Goal: Task Accomplishment & Management: Use online tool/utility

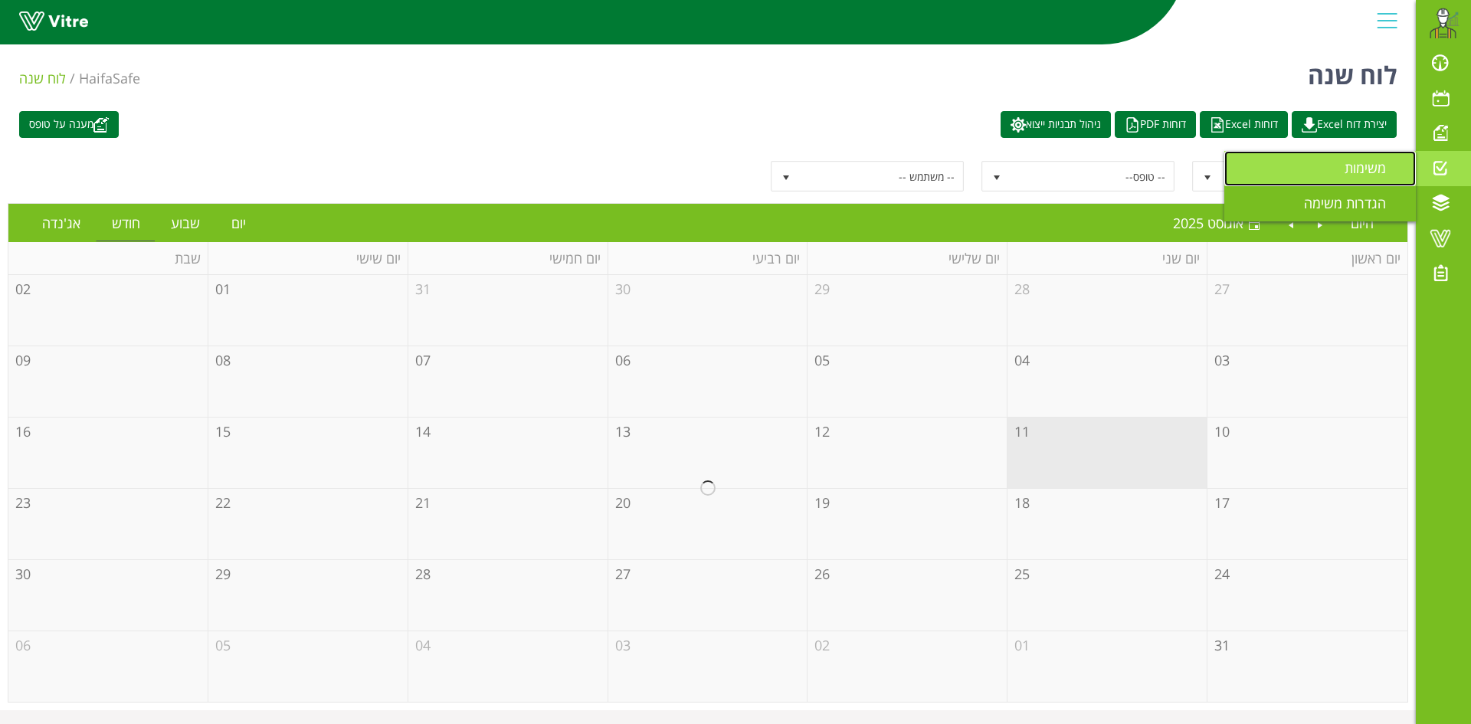
click at [1382, 169] on span "משימות" at bounding box center [1374, 168] width 60 height 18
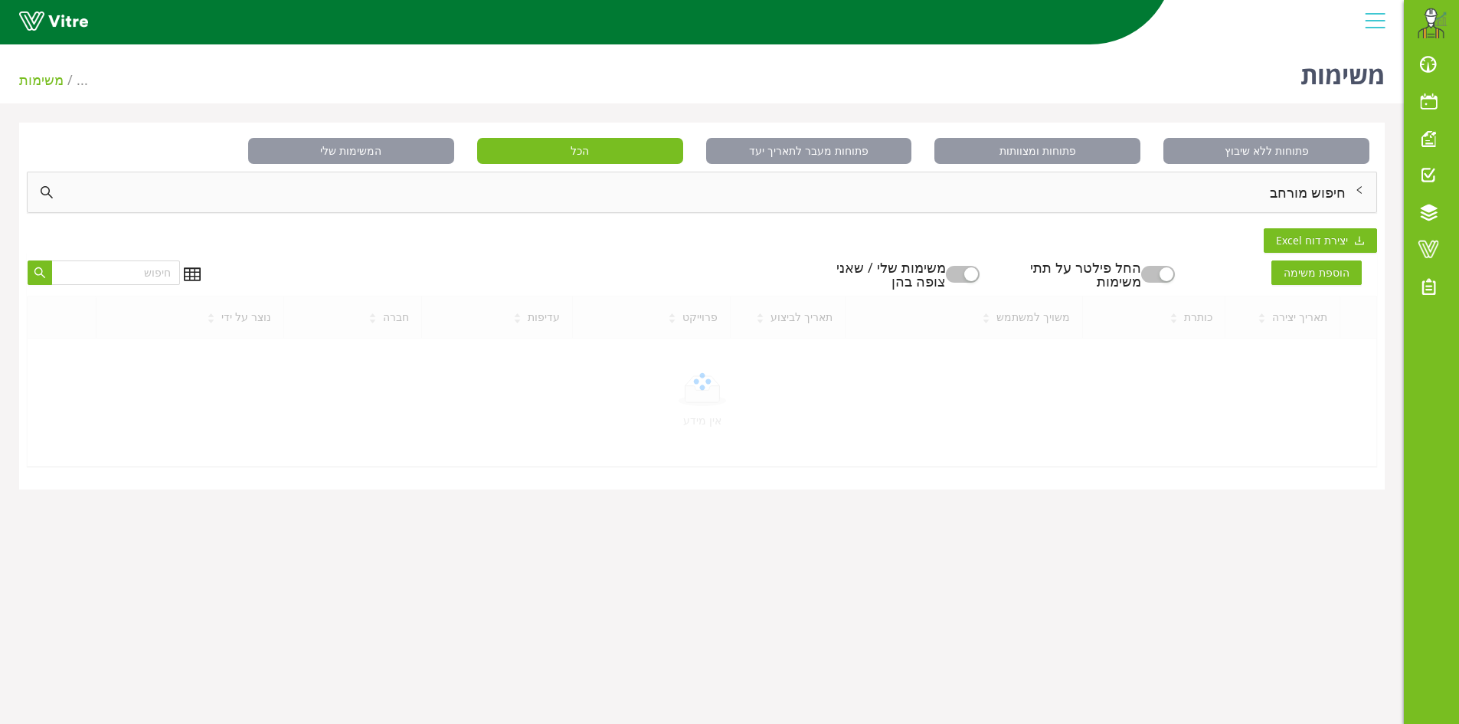
click at [1348, 194] on div "חיפוש מורחב" at bounding box center [702, 192] width 1349 height 40
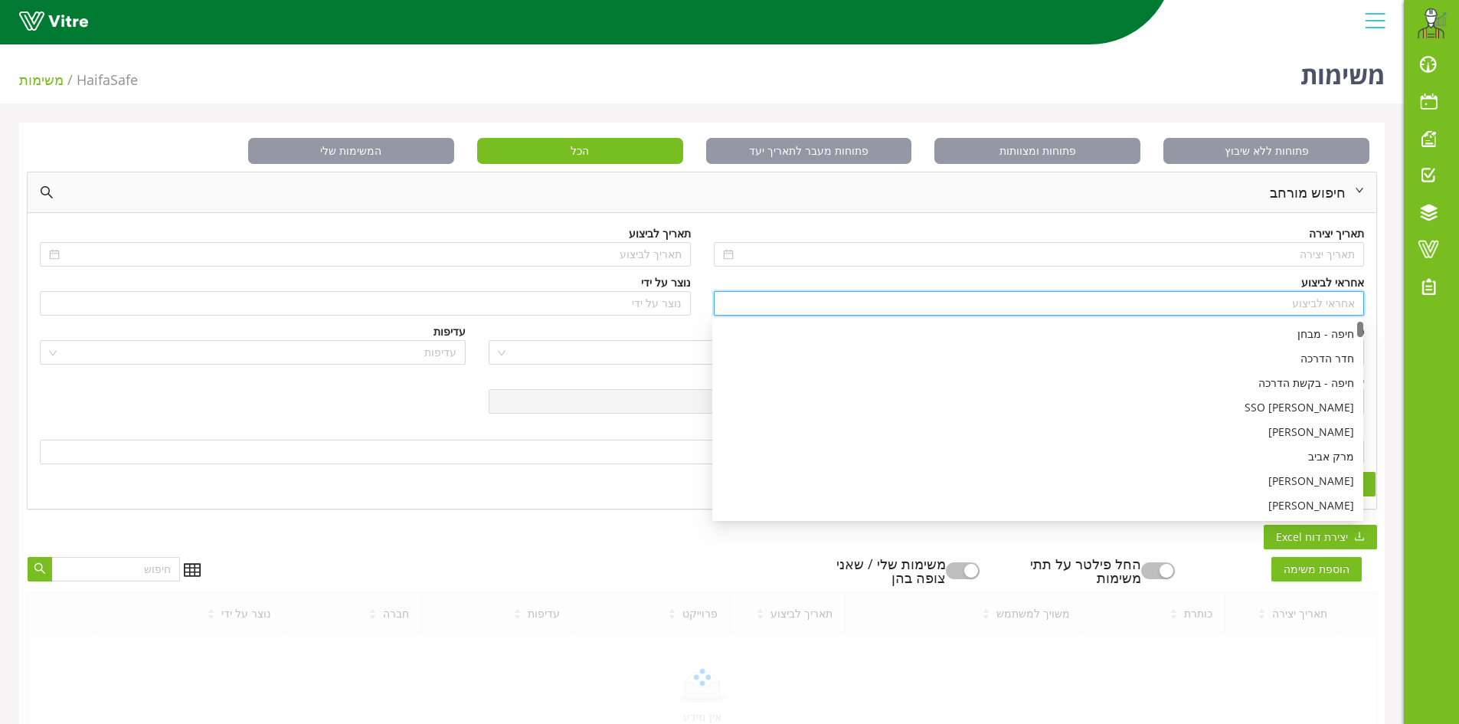
click at [1352, 303] on input "search" at bounding box center [1039, 303] width 633 height 23
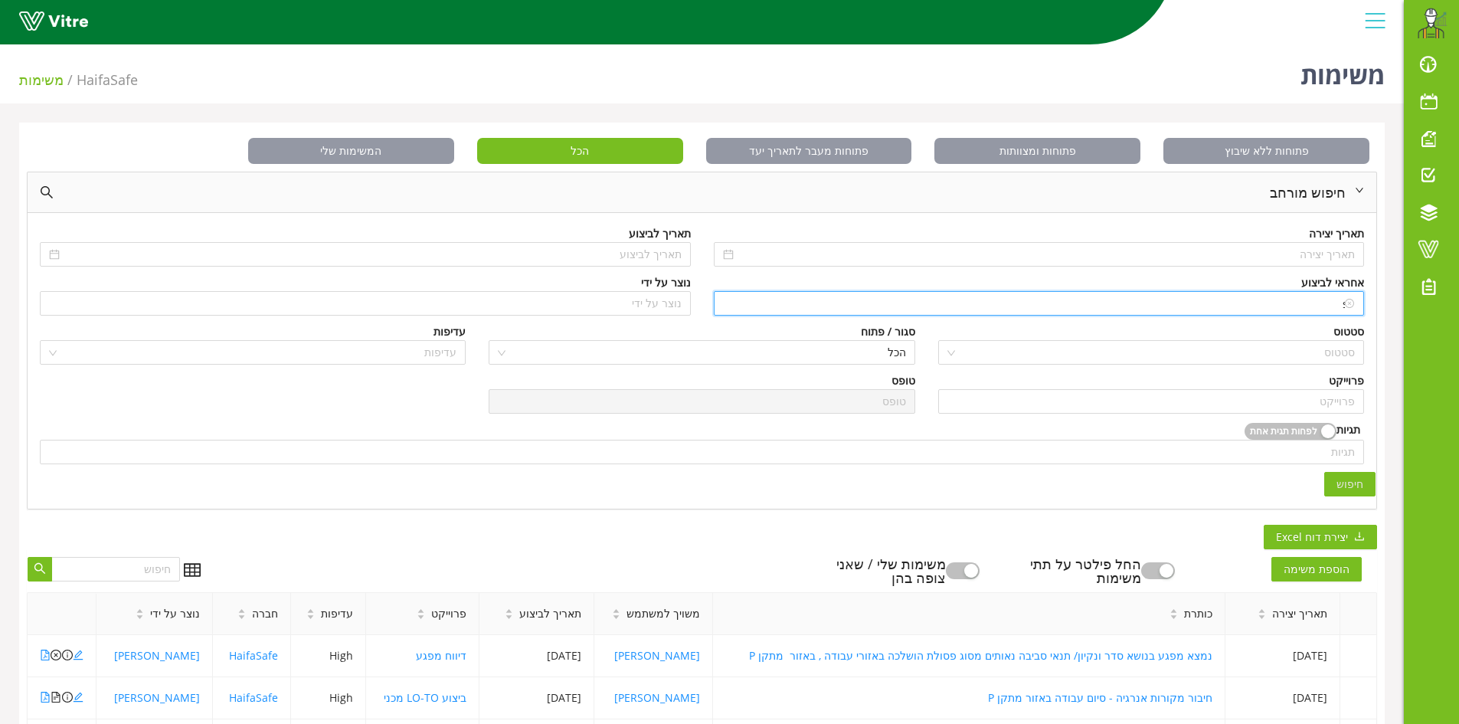
type input "s"
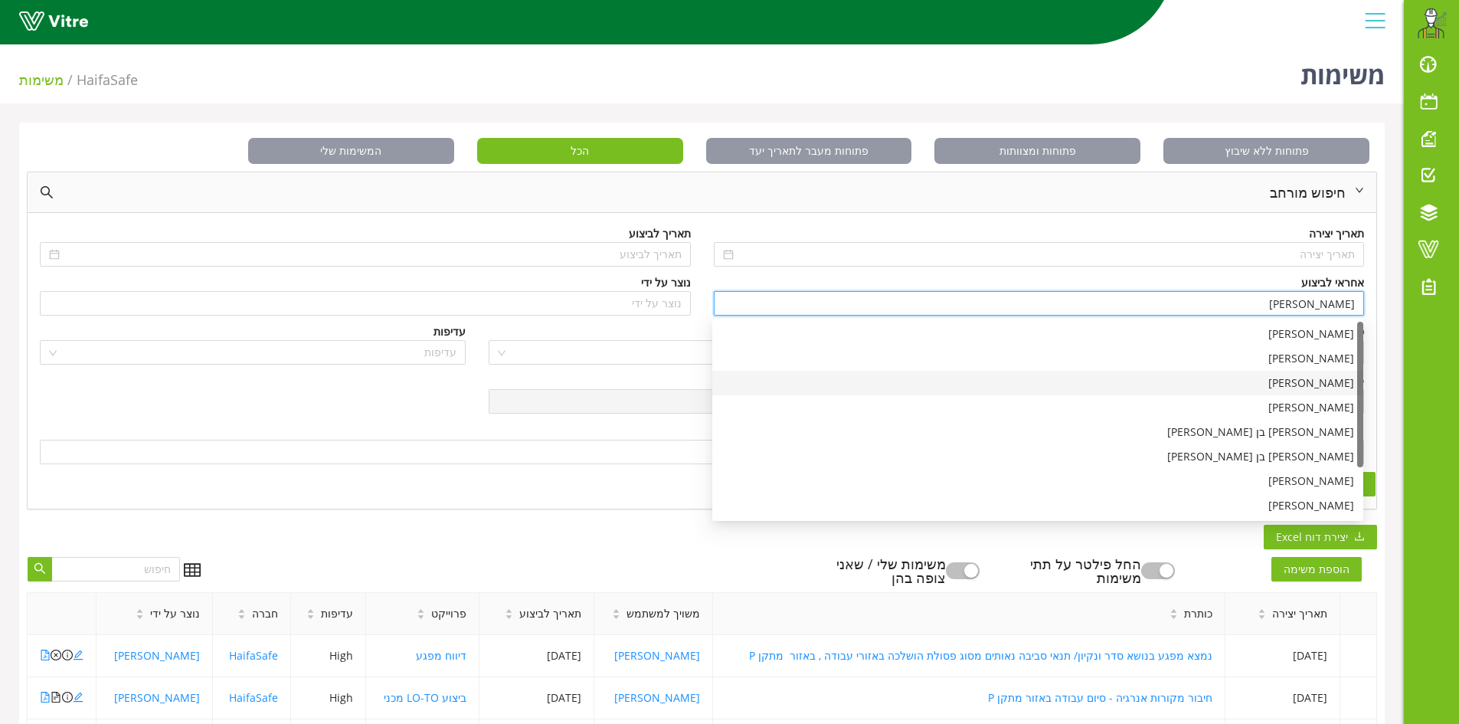
click at [1333, 383] on div "דוד אטיאס" at bounding box center [1038, 383] width 633 height 17
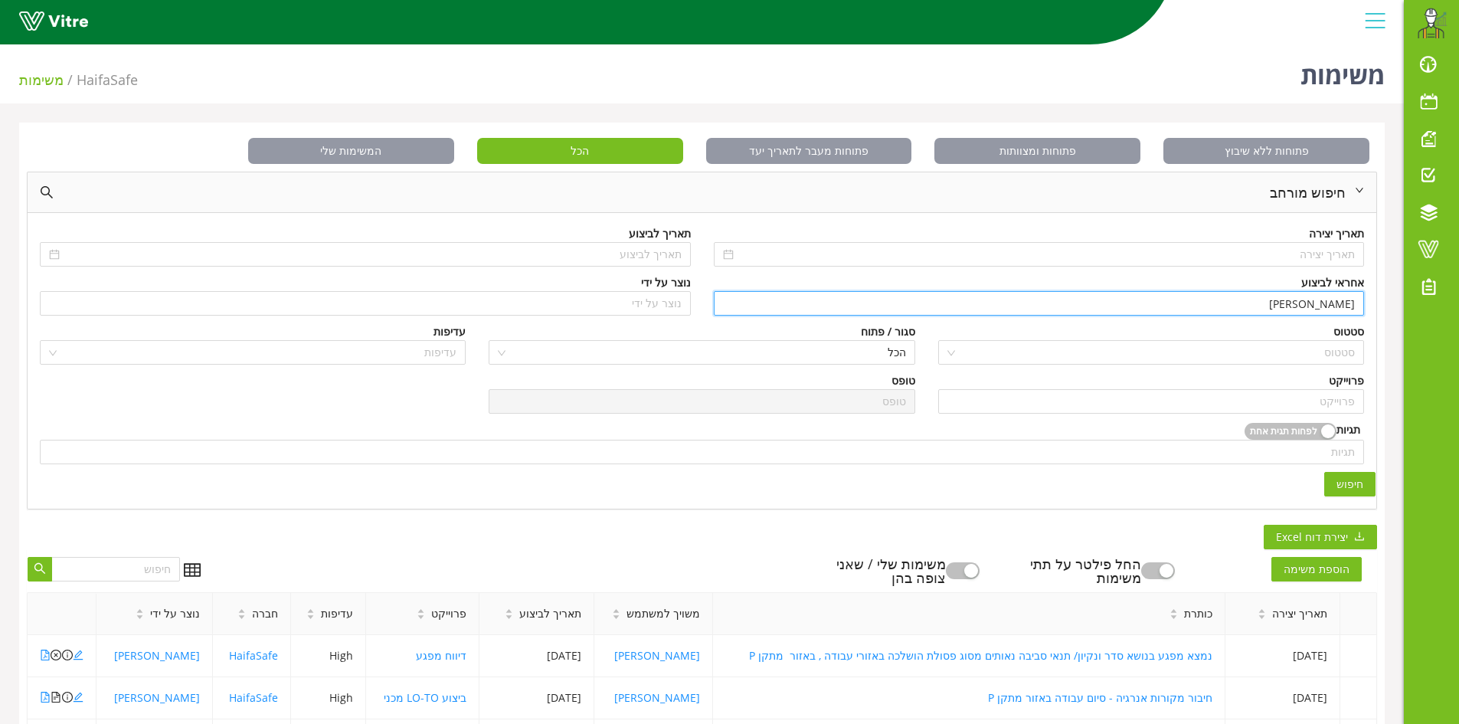
type input "דוד אטיאס"
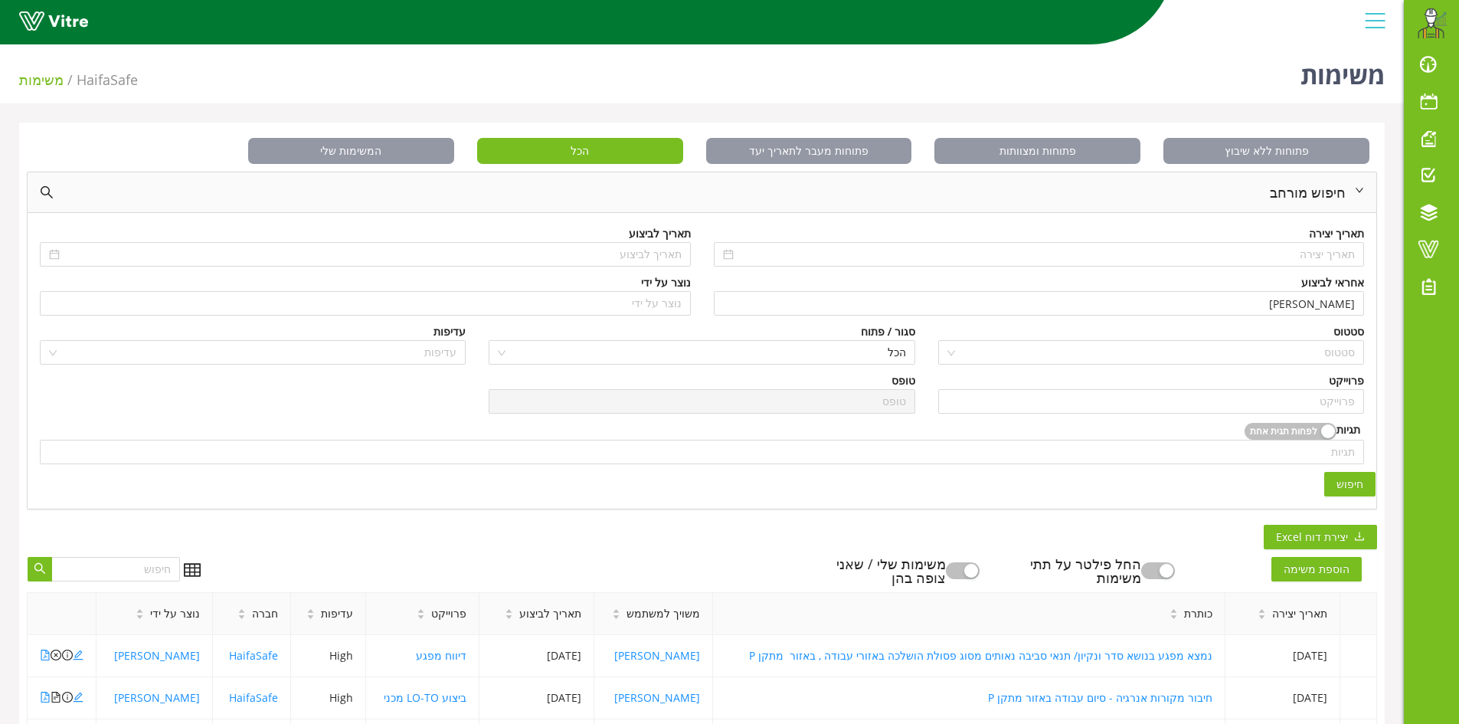
click at [1356, 479] on span "חיפוש" at bounding box center [1350, 484] width 27 height 17
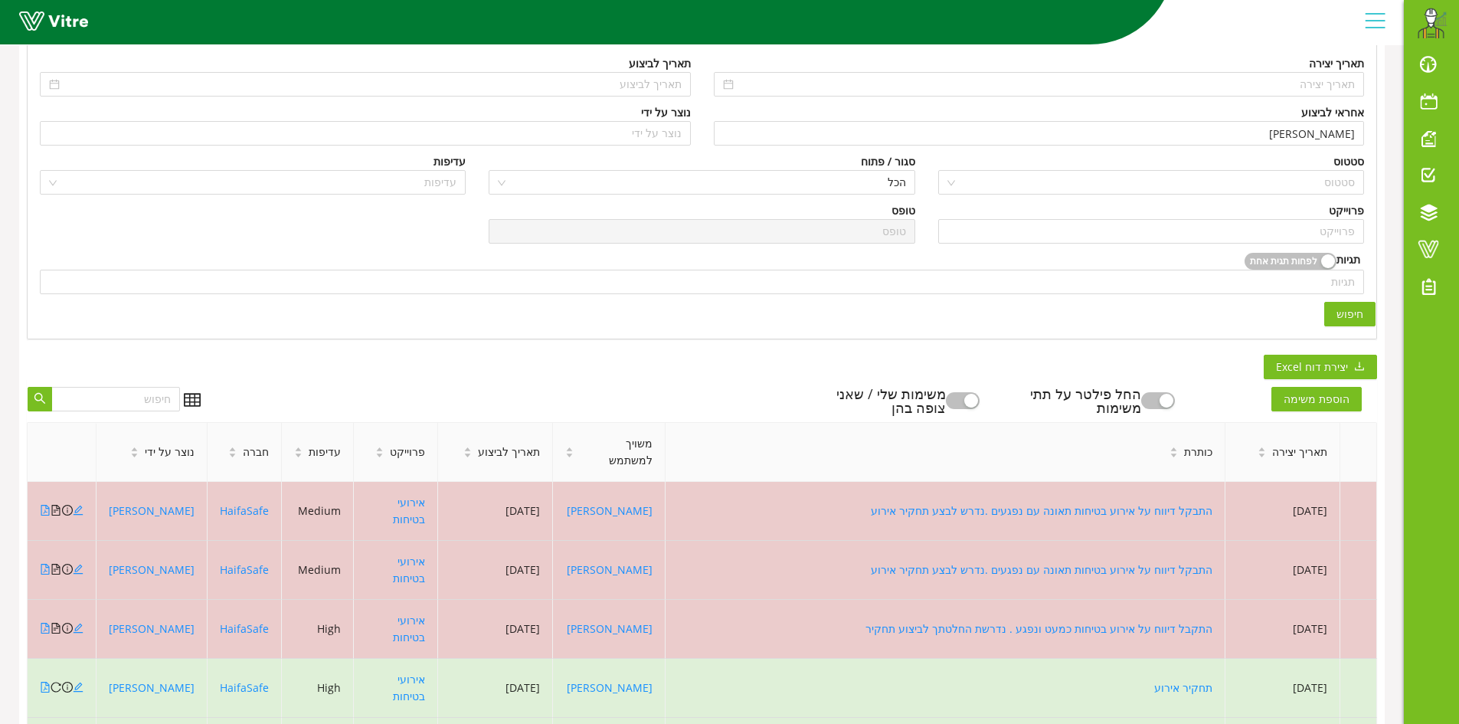
scroll to position [230, 0]
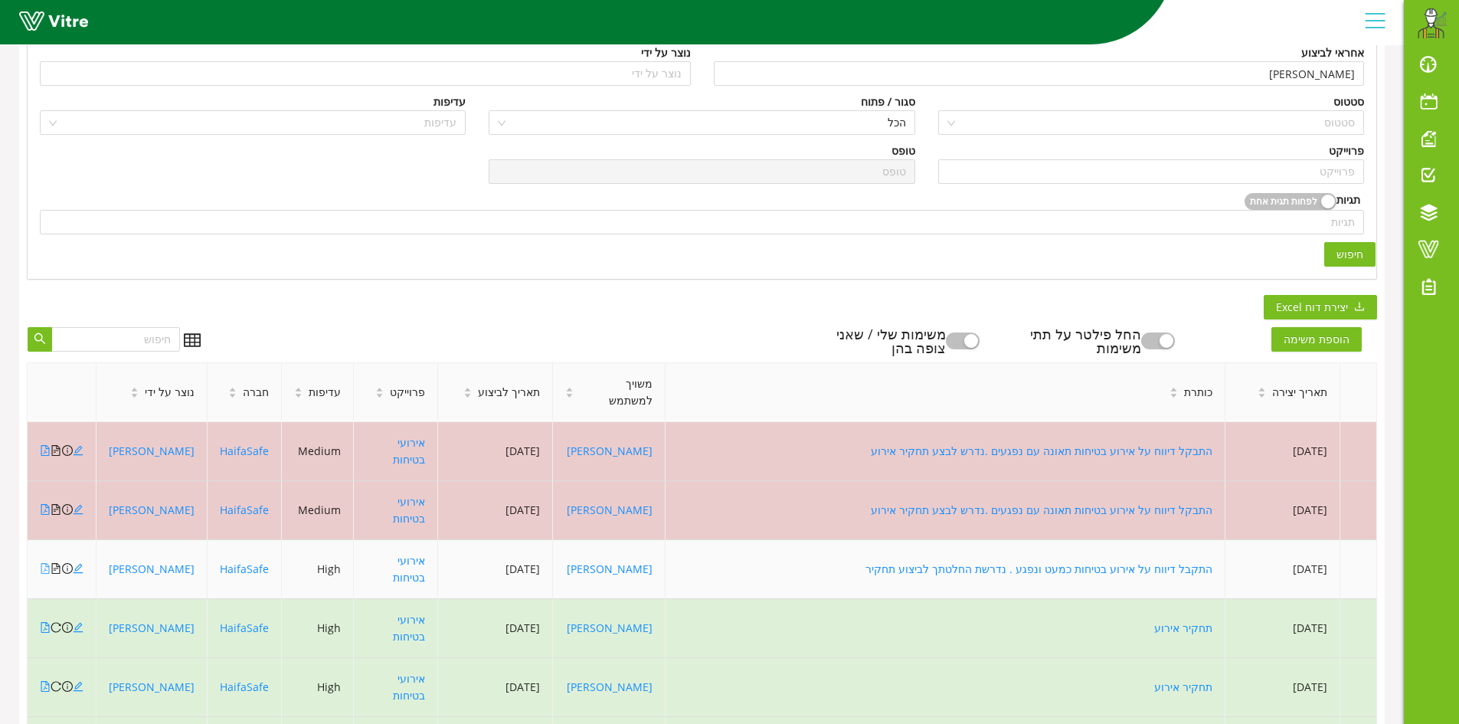
click at [46, 567] on icon "file-pdf" at bounding box center [45, 568] width 8 height 11
click at [43, 568] on icon "file-pdf" at bounding box center [45, 568] width 11 height 11
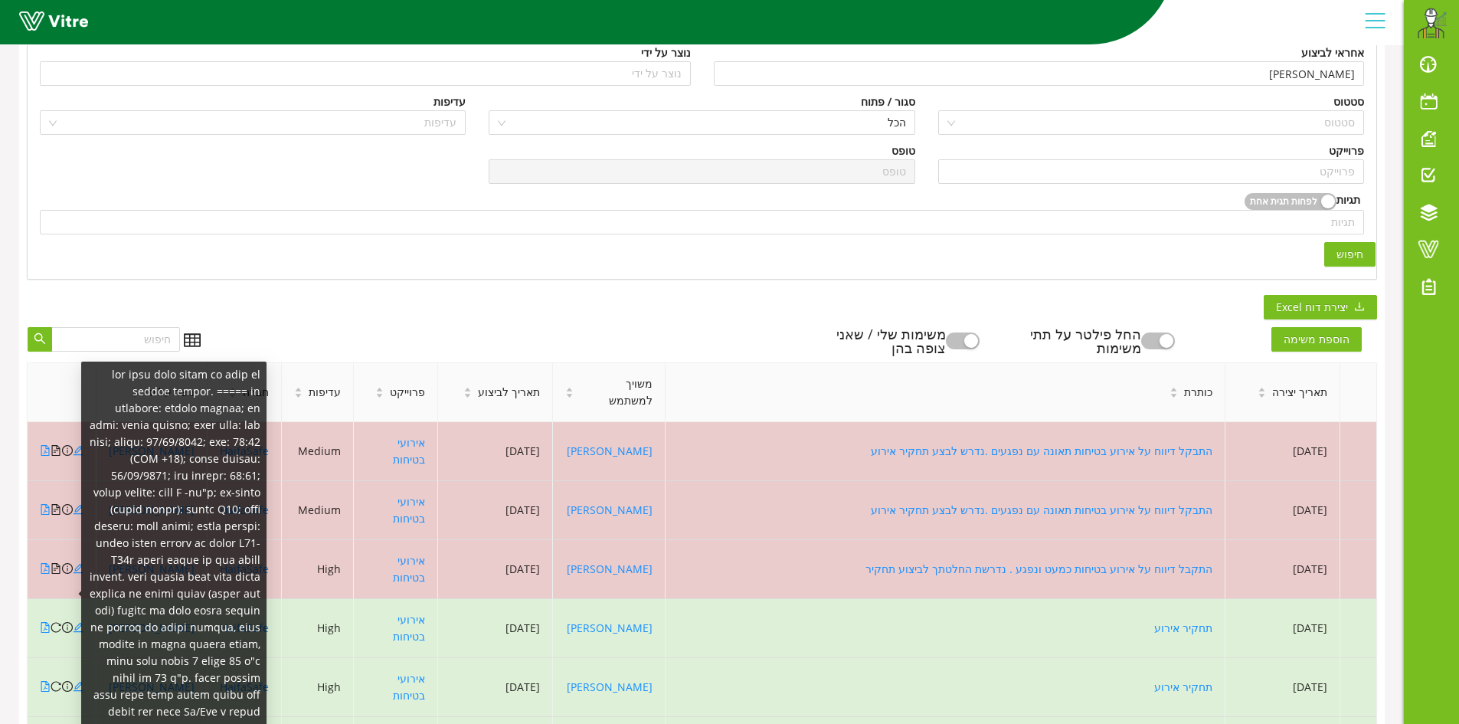
click at [78, 570] on div at bounding box center [171, 594] width 192 height 464
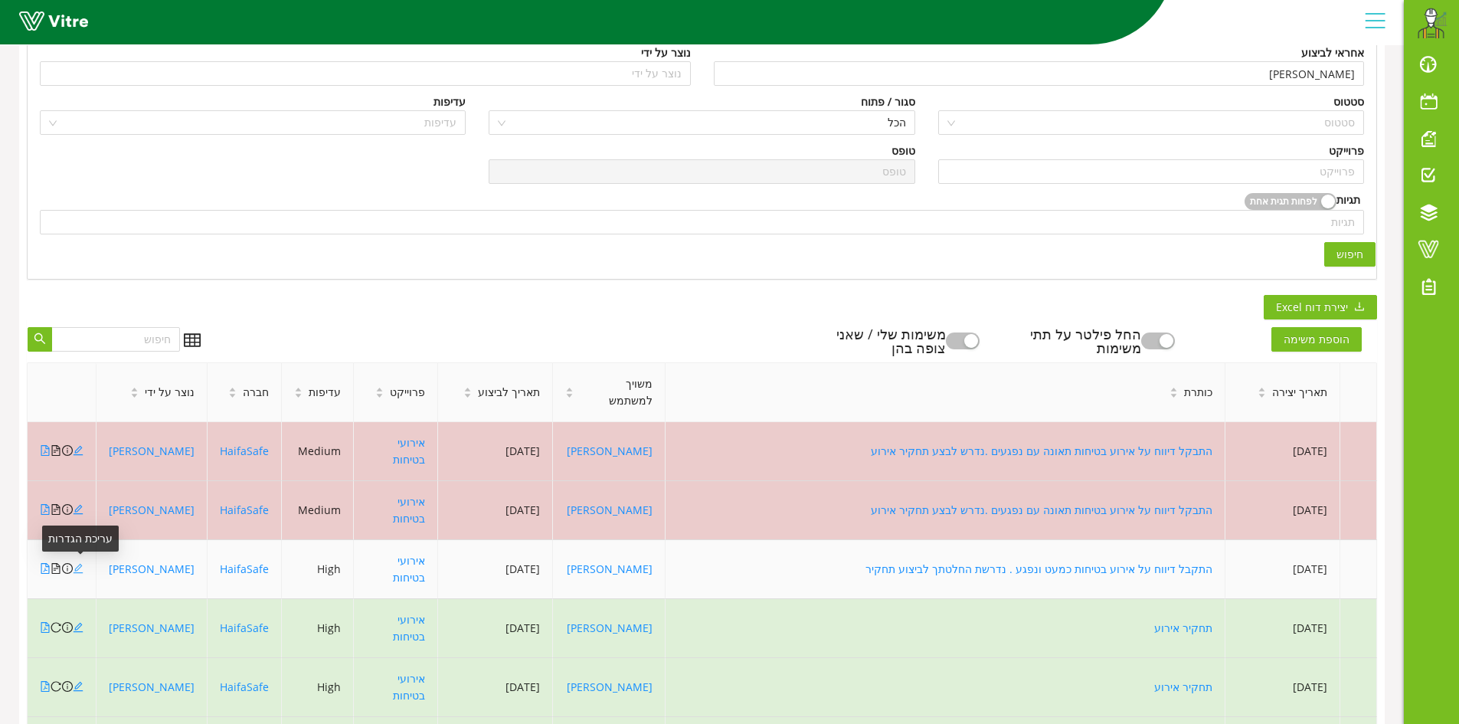
click at [77, 565] on icon "edit" at bounding box center [78, 568] width 11 height 11
click at [54, 571] on icon "file-text" at bounding box center [56, 568] width 11 height 11
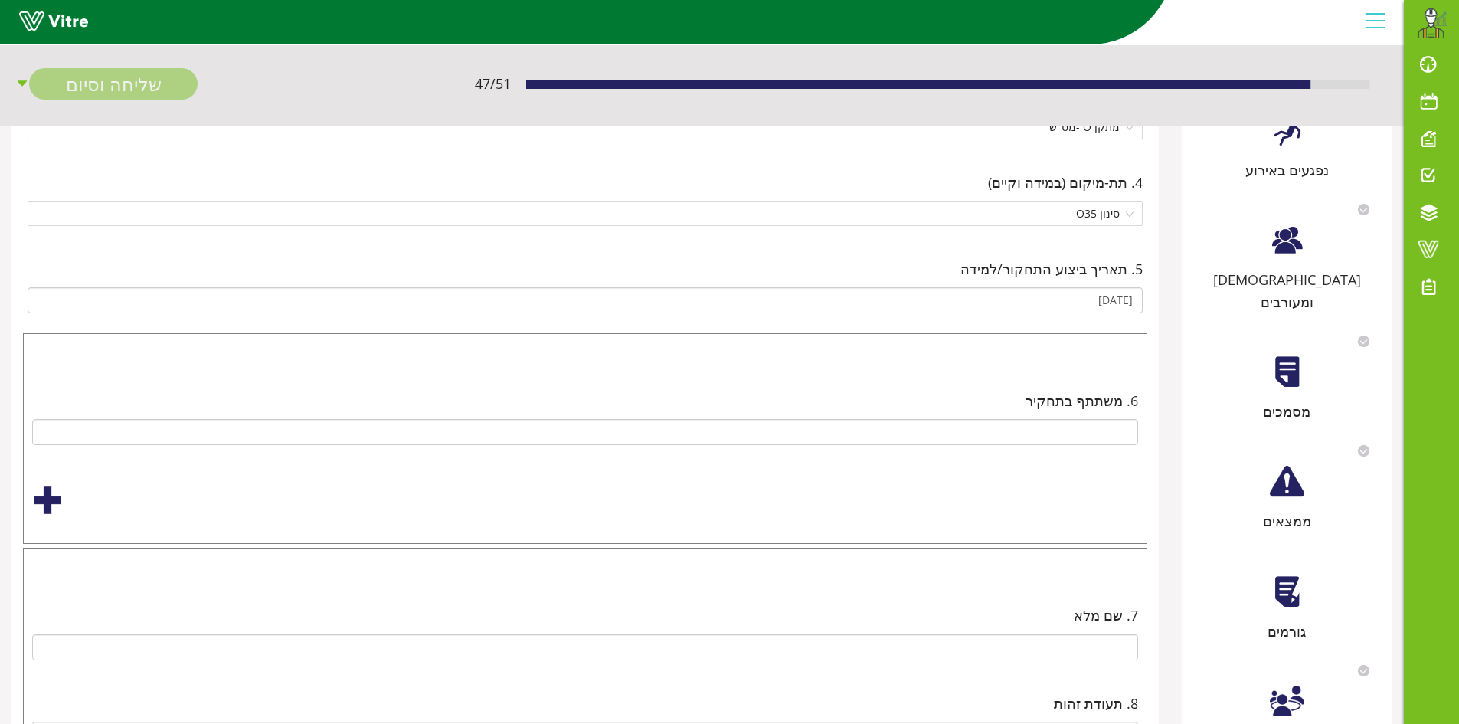
scroll to position [383, 0]
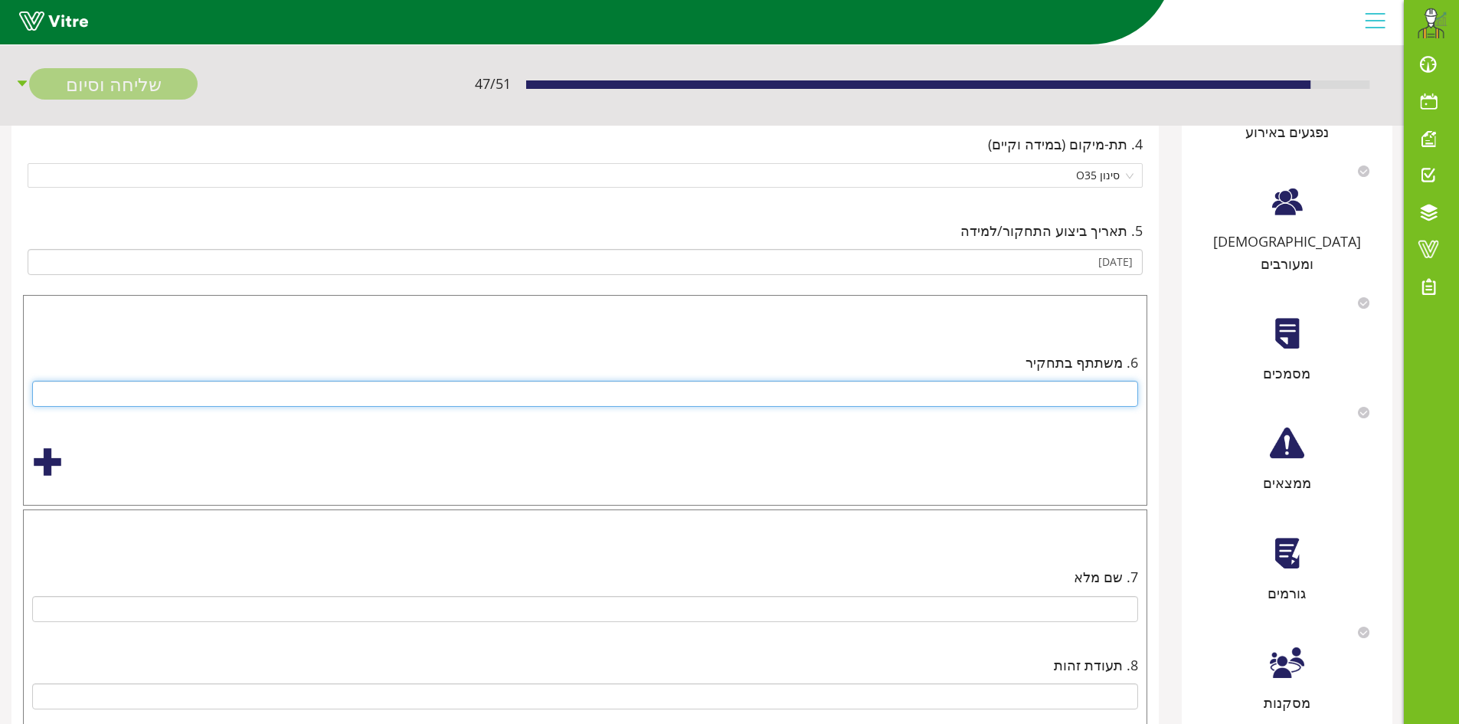
click at [1043, 385] on input "text" at bounding box center [585, 394] width 1106 height 26
paste input "משה לוי , איתי דנינו , דניס גונצ'ר , אמי אידל"
type input "משה לוי , איתי דנינו , דניס גונצ'ר , אמי אידל"
drag, startPoint x: 946, startPoint y: 395, endPoint x: 1125, endPoint y: 412, distance: 180.1
click at [1125, 412] on div "6. משתתף בתחקיר משה לוי , איתי דנינו , דניס גונצ'ר , אמי אידל" at bounding box center [585, 379] width 1125 height 87
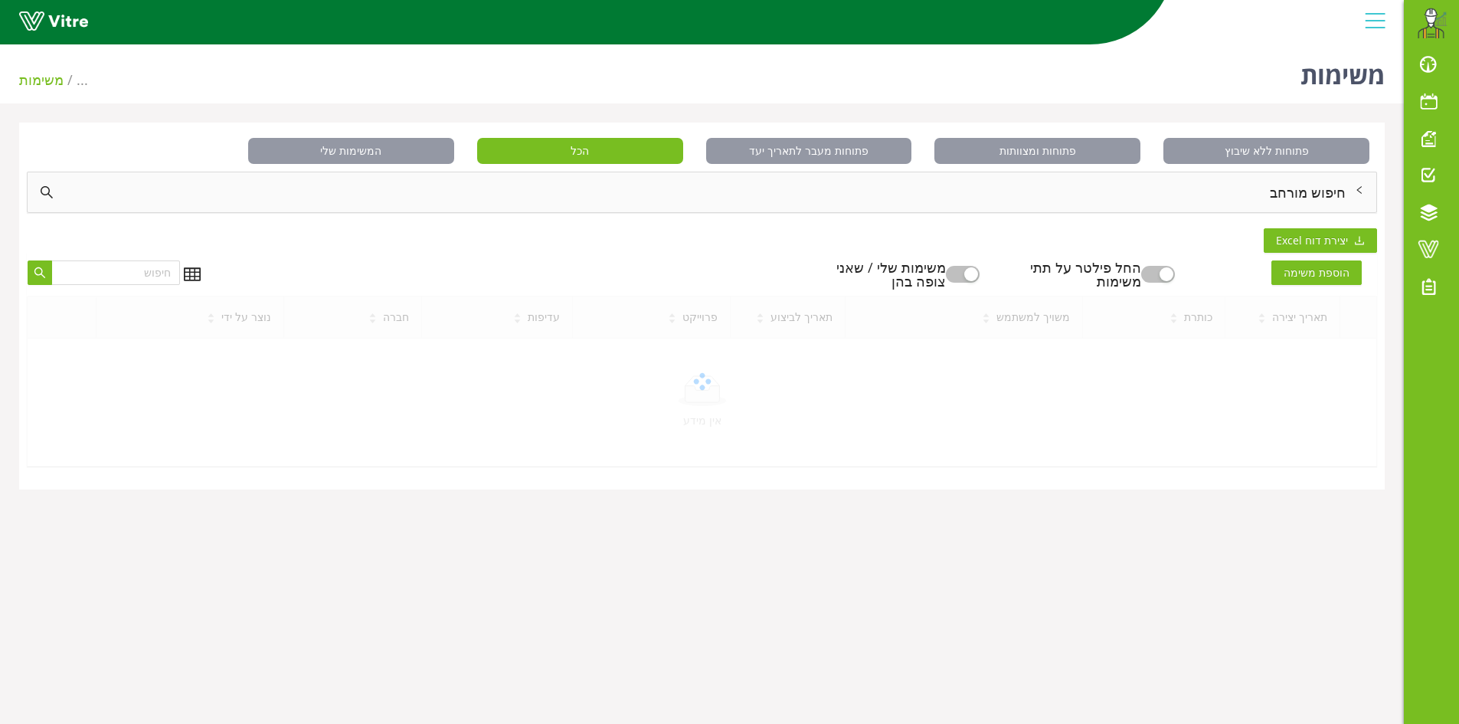
scroll to position [38, 0]
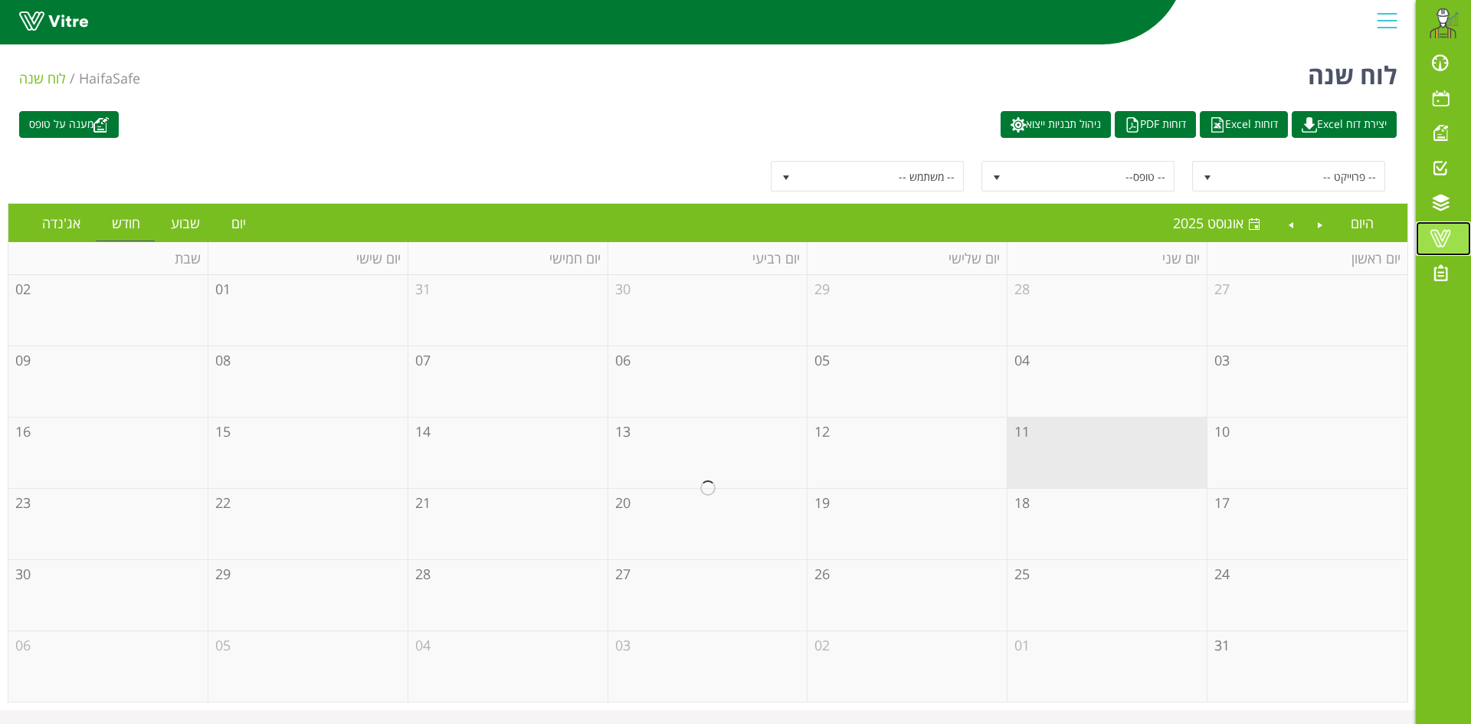
click at [1440, 237] on span at bounding box center [1440, 238] width 38 height 18
